Goal: Information Seeking & Learning: Learn about a topic

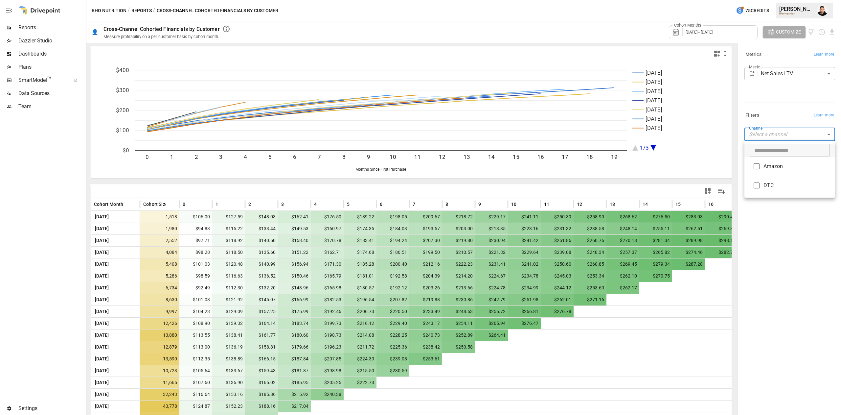
click at [799, 0] on body "Reports Dazzler Studio Dashboards Plans SmartModel ™ Data Sources Team Settings…" at bounding box center [420, 0] width 841 height 0
click at [780, 164] on span "Amazon" at bounding box center [797, 166] width 66 height 8
click at [768, 186] on span "DTC" at bounding box center [797, 186] width 66 height 8
type input "**********"
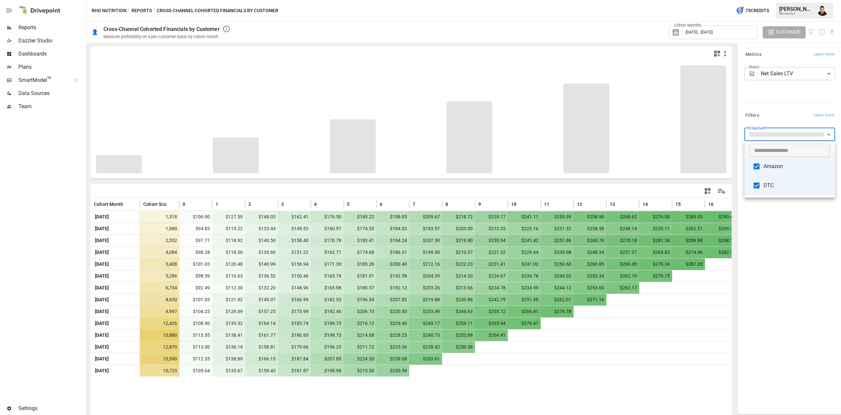
click at [778, 264] on div at bounding box center [420, 207] width 841 height 415
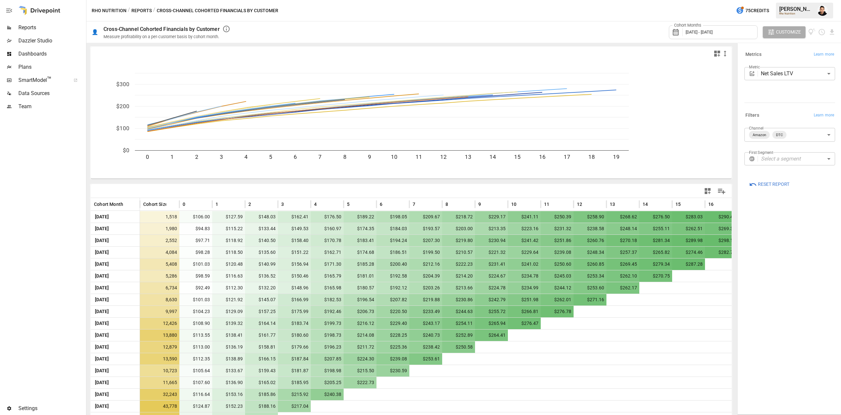
drag, startPoint x: 801, startPoint y: 151, endPoint x: 799, endPoint y: 154, distance: 3.7
click at [800, 153] on div "**********" at bounding box center [790, 149] width 91 height 43
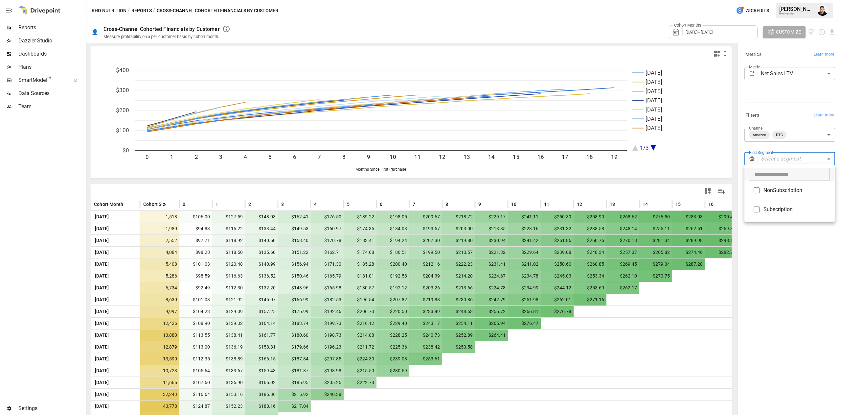
click at [798, 0] on body "Reports Dazzler Studio Dashboards Plans SmartModel ™ Data Sources Team Settings…" at bounding box center [420, 0] width 841 height 0
click at [775, 103] on div at bounding box center [420, 207] width 841 height 415
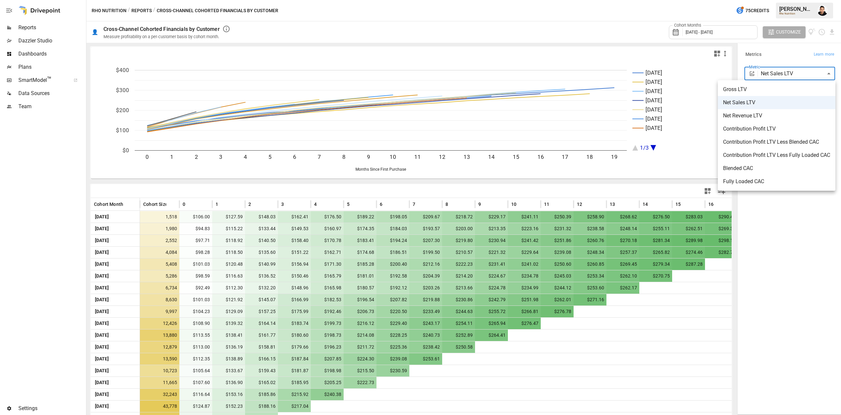
click at [802, 0] on body "Reports Dazzler Studio Dashboards Plans SmartModel ™ Data Sources Team Settings…" at bounding box center [420, 0] width 841 height 0
click at [767, 127] on span "Contribution Profit LTV" at bounding box center [776, 129] width 107 height 8
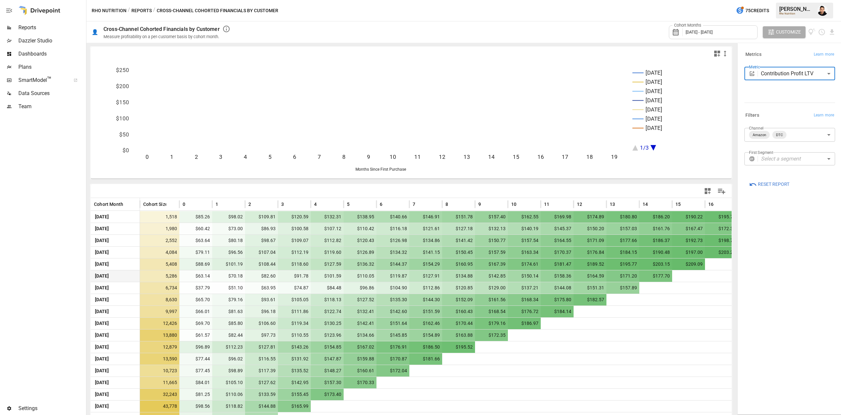
scroll to position [22, 0]
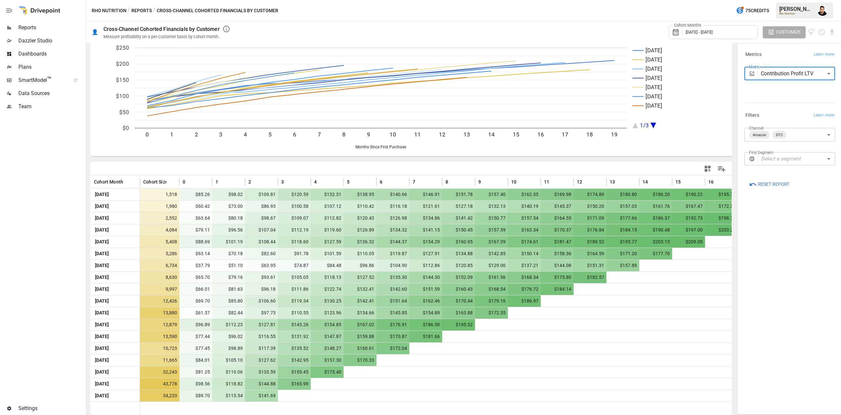
click at [730, 35] on div "Cohort Months [DATE] - [DATE]" at bounding box center [713, 32] width 89 height 14
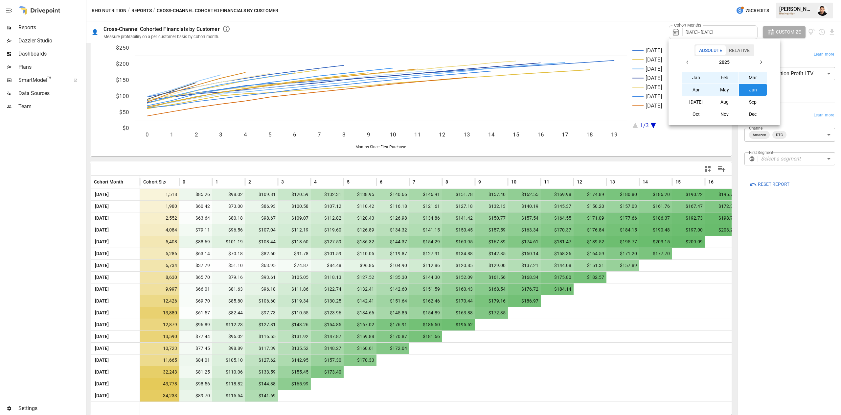
click at [689, 63] on icon "button" at bounding box center [687, 61] width 5 height 5
click at [692, 72] on button "Jan" at bounding box center [696, 78] width 28 height 12
click at [763, 58] on button "button" at bounding box center [761, 62] width 12 height 12
click at [753, 118] on button "Dec" at bounding box center [753, 114] width 28 height 12
click at [782, 251] on div at bounding box center [420, 207] width 841 height 415
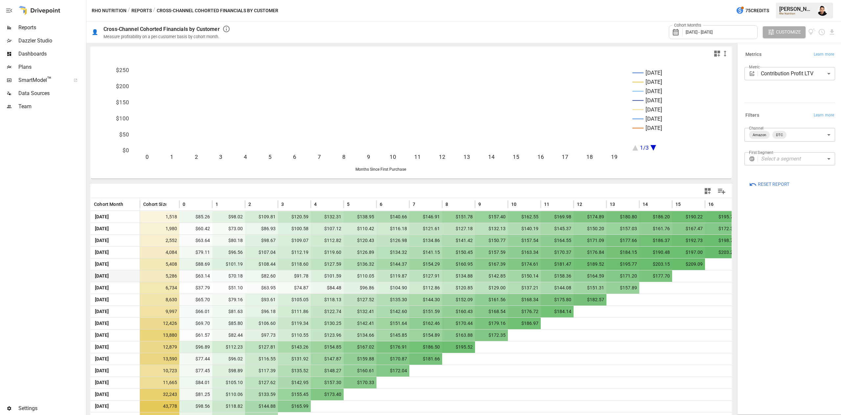
scroll to position [46, 0]
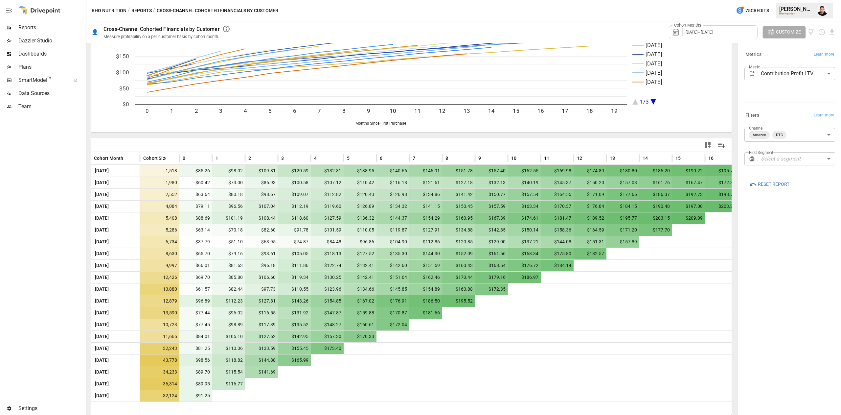
click at [794, 270] on div "**********" at bounding box center [790, 229] width 101 height 368
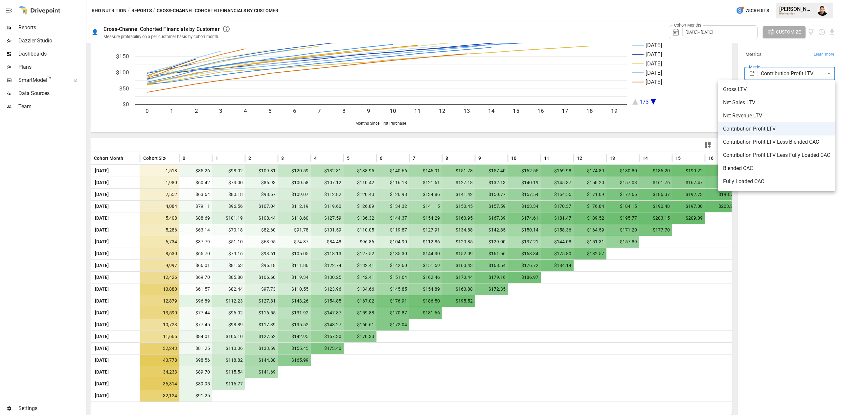
click at [801, 0] on body "Reports Dazzler Studio Dashboards Plans SmartModel ™ Data Sources Team Settings…" at bounding box center [420, 0] width 841 height 0
click at [772, 146] on span "Contribution Profit LTV Less Blended CAC" at bounding box center [776, 142] width 107 height 8
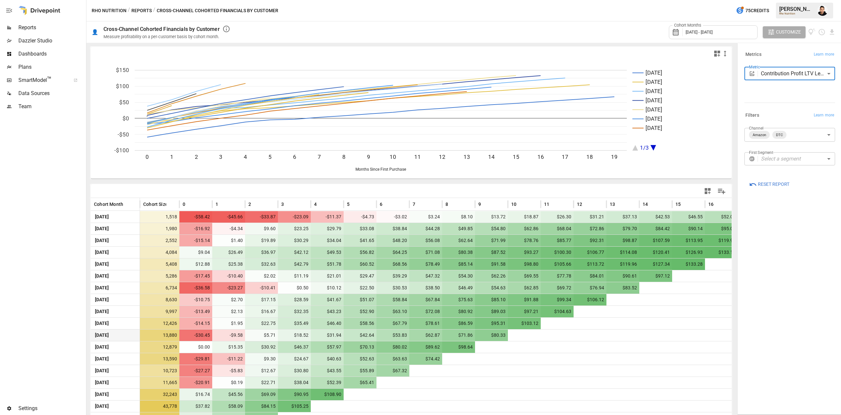
scroll to position [46, 0]
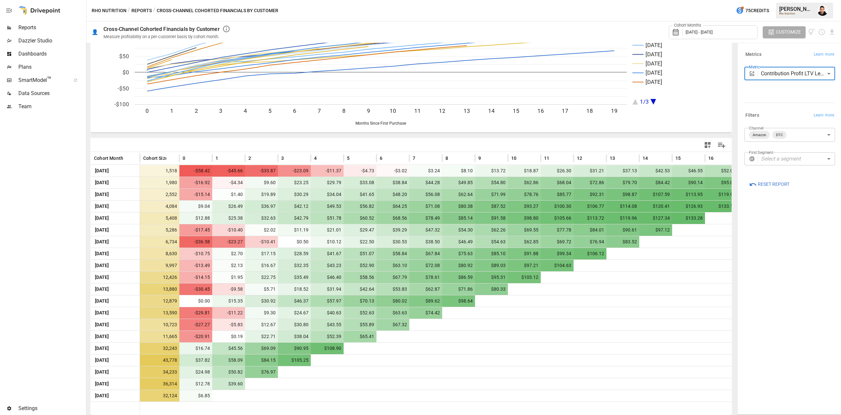
click at [786, 82] on div "**********" at bounding box center [790, 76] width 91 height 18
click at [781, 0] on body "Reports Dazzler Studio Dashboards Plans SmartModel ™ Data Sources Team Settings…" at bounding box center [420, 0] width 841 height 0
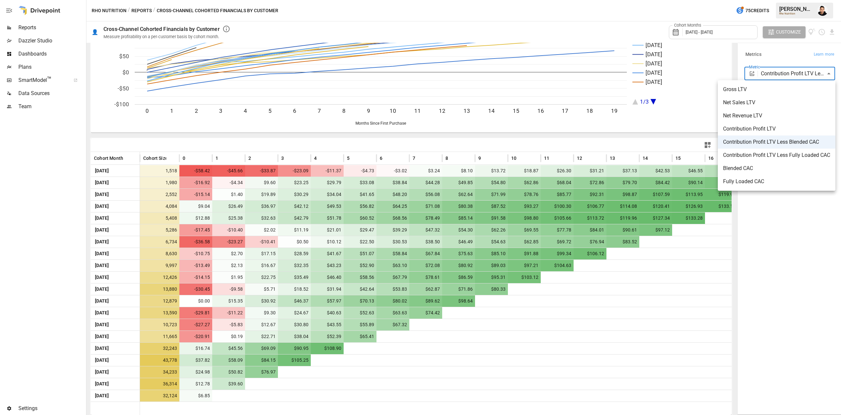
click at [757, 156] on span "Contribution Profit LTV Less Fully Loaded CAC" at bounding box center [776, 155] width 107 height 8
type input "**********"
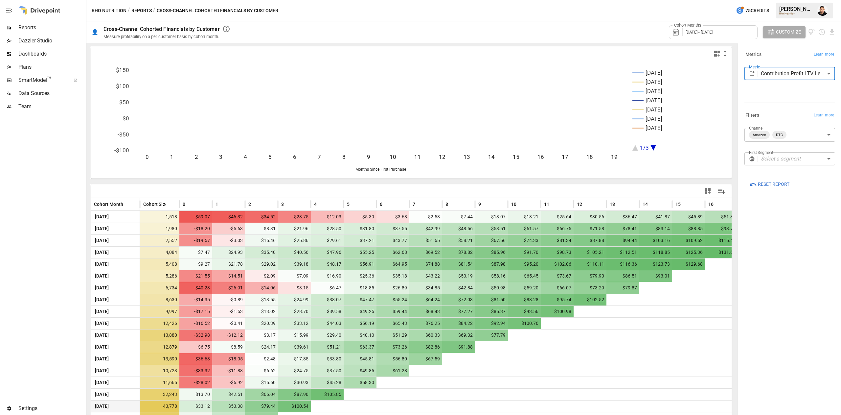
scroll to position [46, 0]
